Goal: Task Accomplishment & Management: Manage account settings

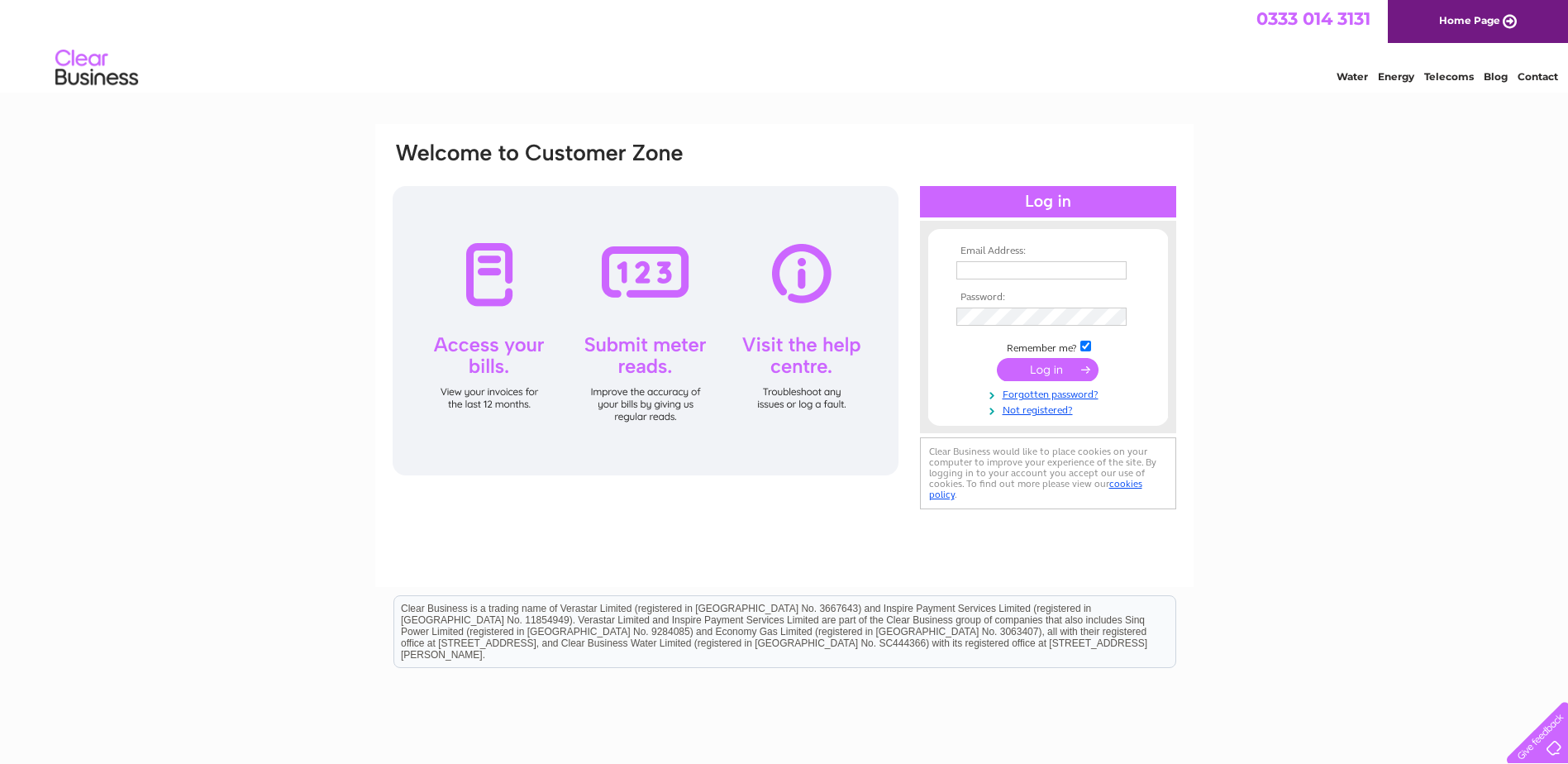
type input "[EMAIL_ADDRESS][DOMAIN_NAME]"
click at [1052, 370] on input "submit" at bounding box center [1047, 370] width 101 height 24
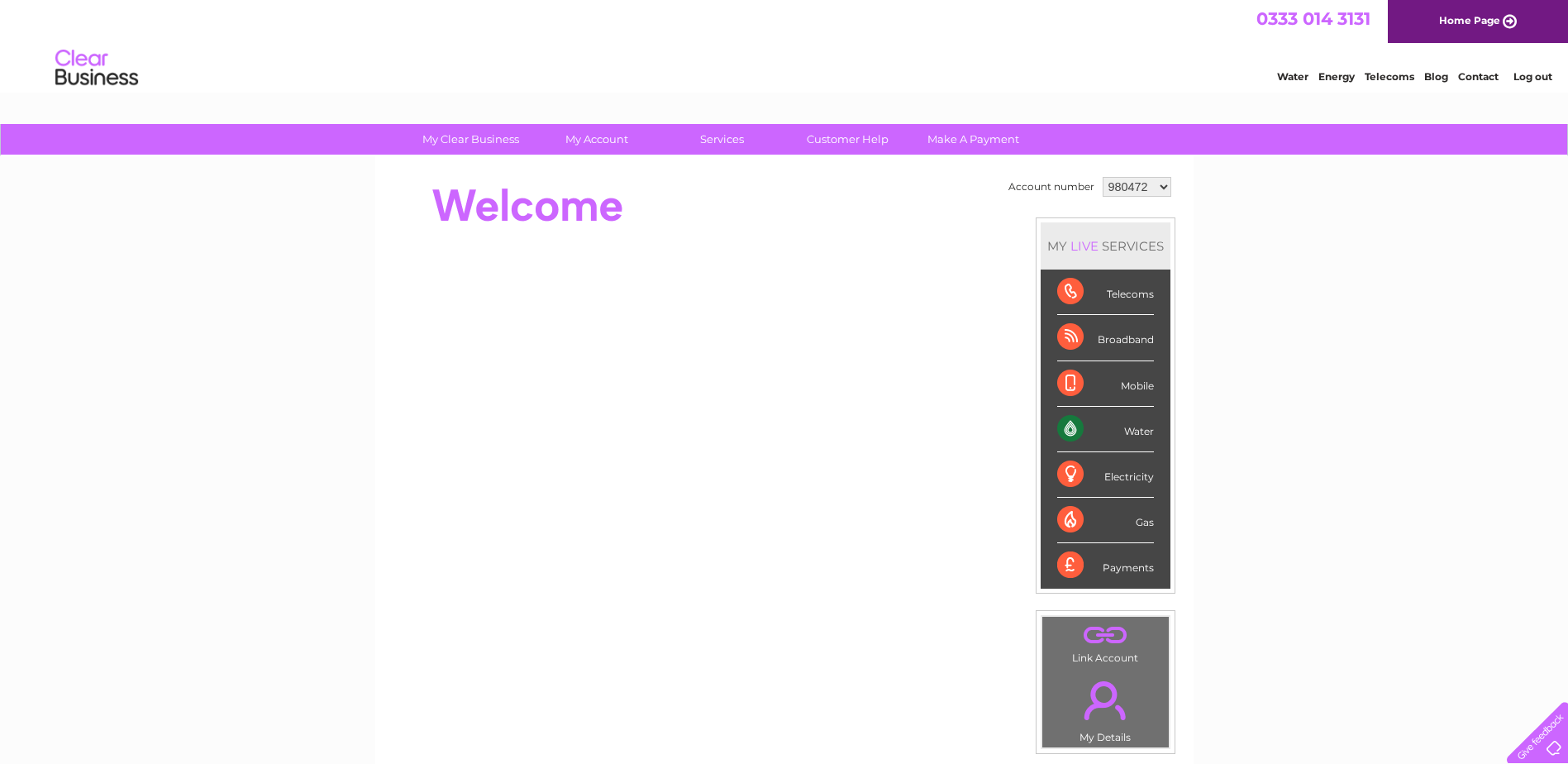
click at [1159, 185] on select "980472 1090326" at bounding box center [1137, 187] width 69 height 20
select select "1090326"
click at [1102, 177] on select "980472 1090326" at bounding box center [1137, 187] width 69 height 20
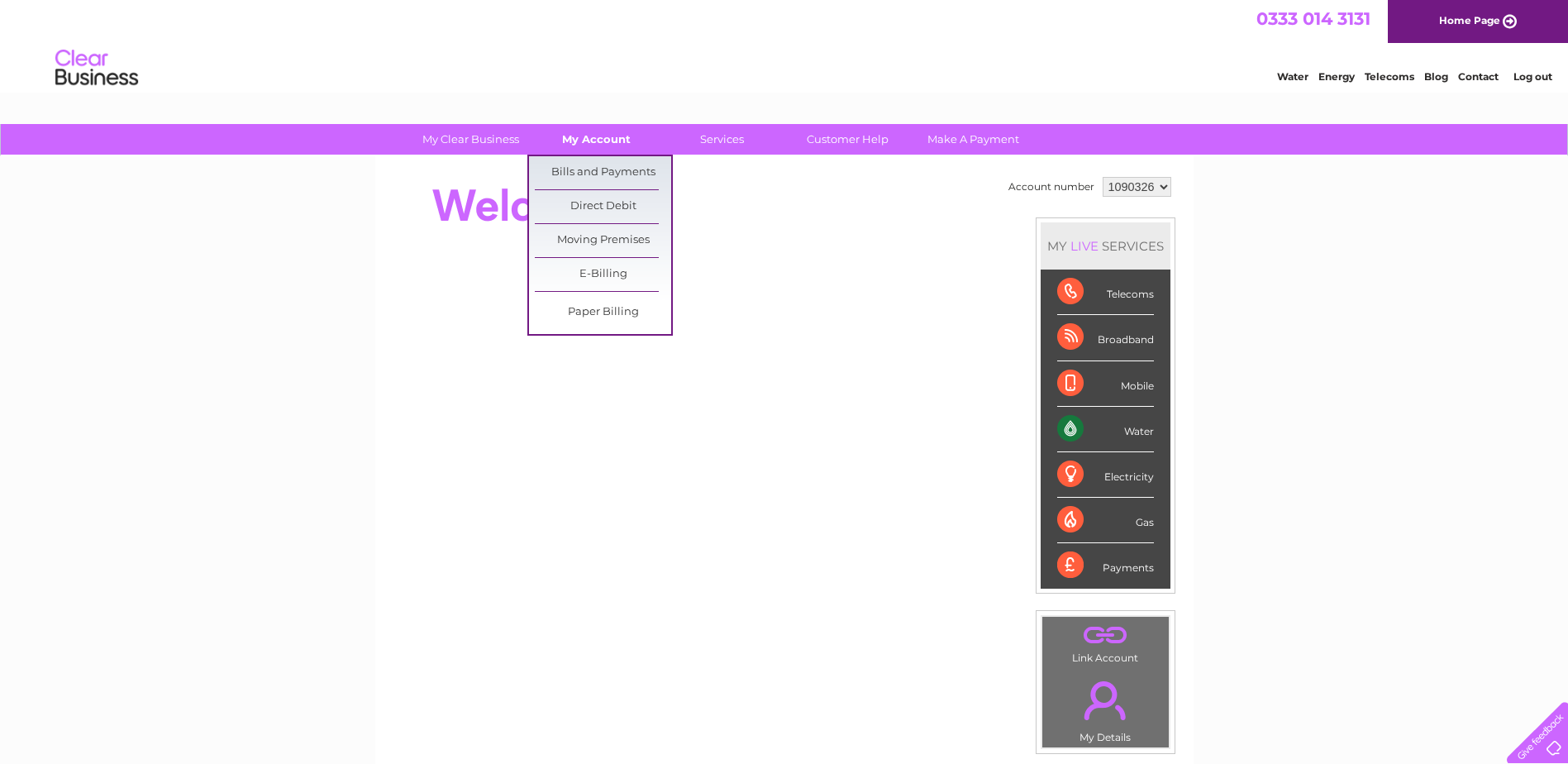
click at [601, 129] on link "My Account" at bounding box center [596, 140] width 137 height 31
click at [601, 165] on link "Bills and Payments" at bounding box center [602, 172] width 137 height 33
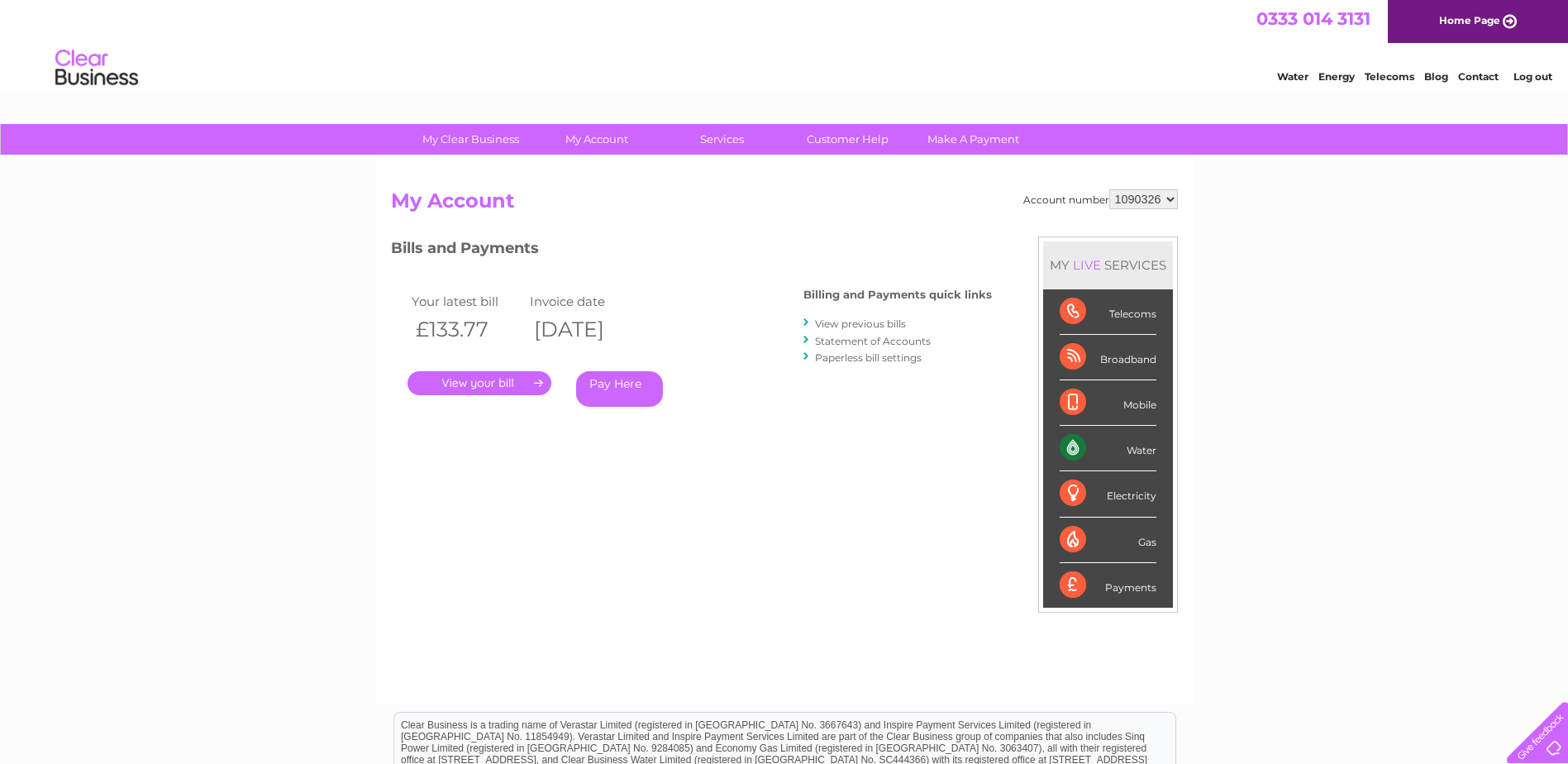
click at [499, 385] on link "." at bounding box center [479, 383] width 144 height 24
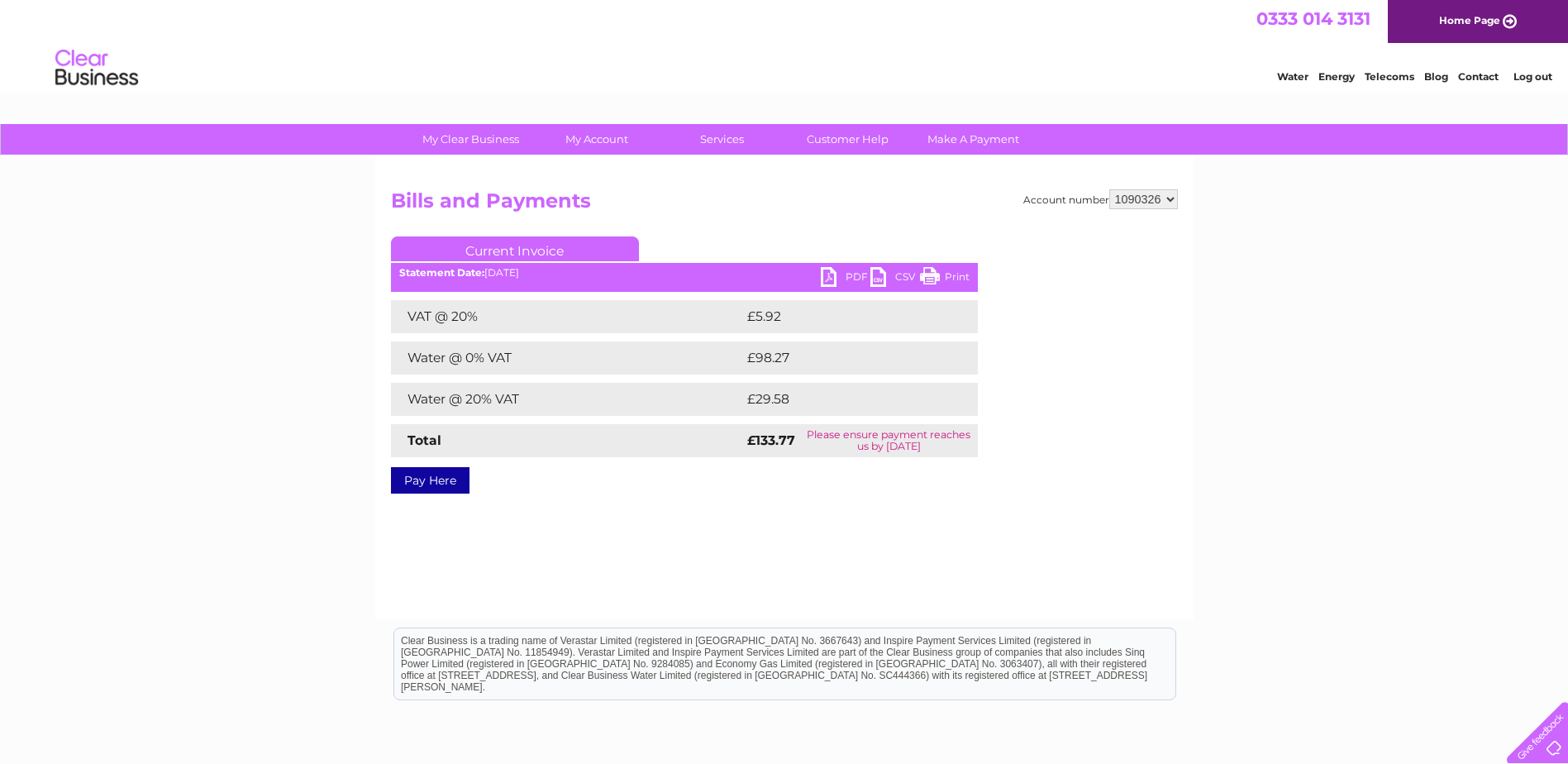
click at [1169, 196] on select "980472 1090326" at bounding box center [1143, 199] width 69 height 20
select select "980472"
click at [1109, 189] on select "980472 1090326" at bounding box center [1143, 199] width 69 height 20
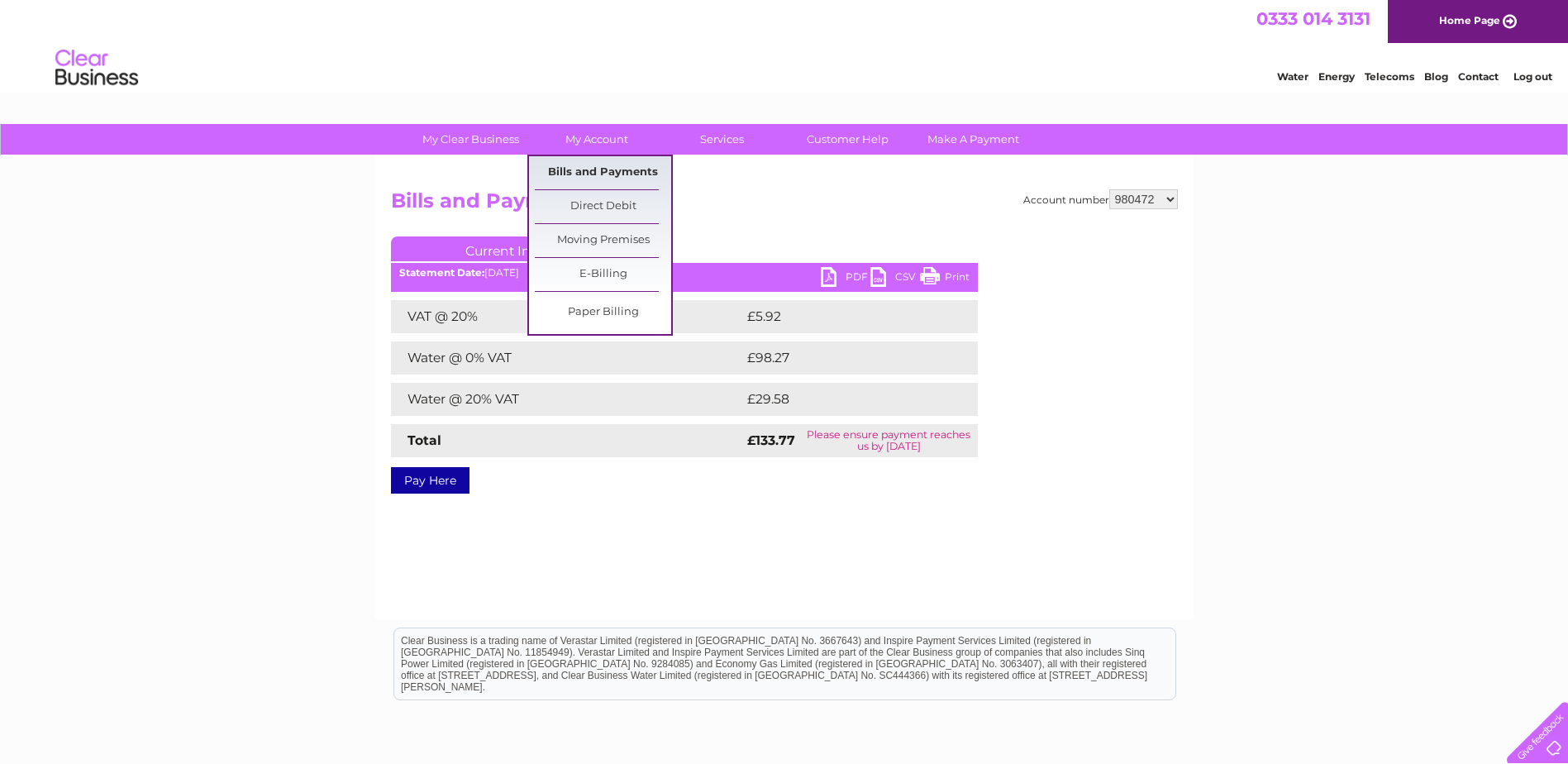
click at [599, 168] on link "Bills and Payments" at bounding box center [602, 172] width 137 height 33
